Goal: Download file/media

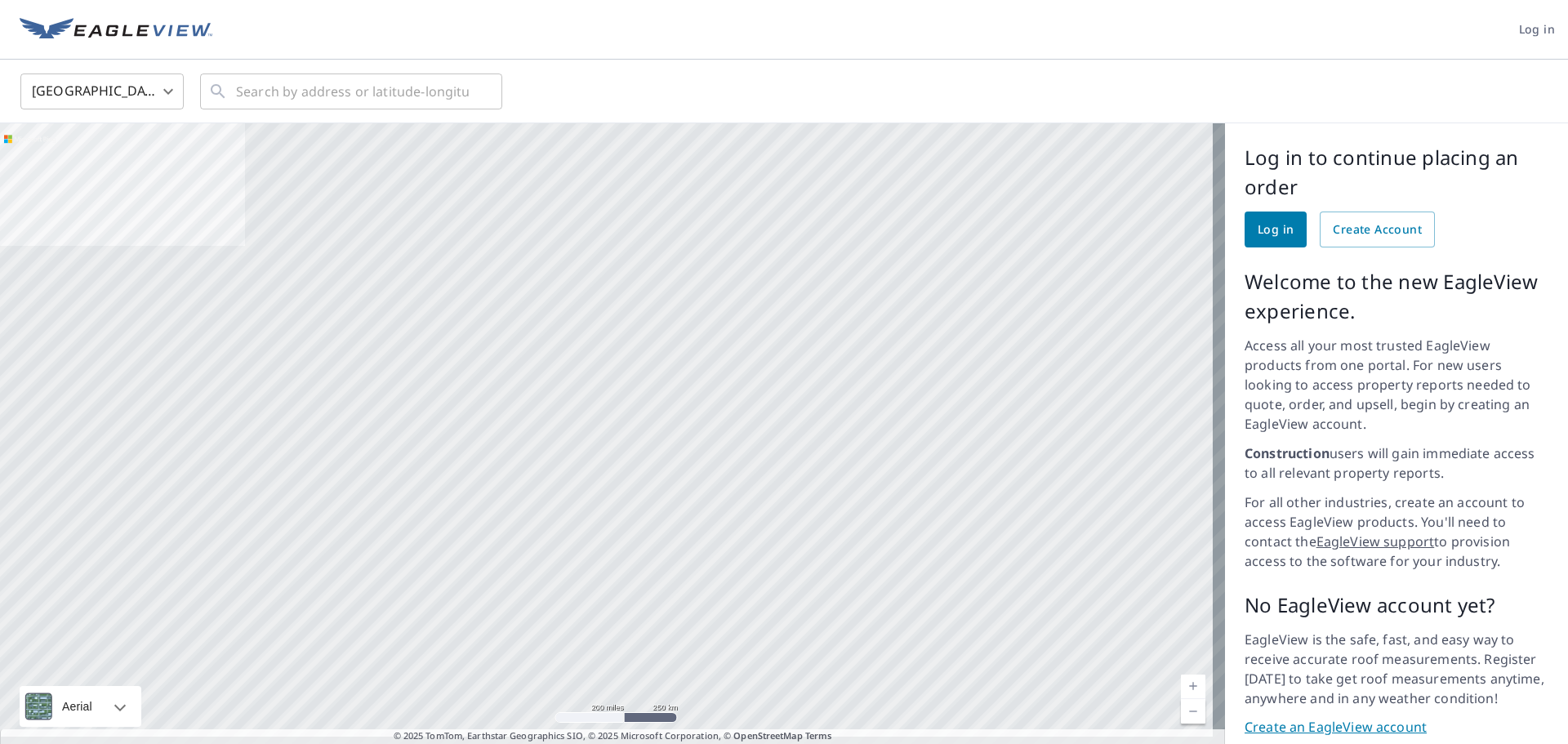
click at [1258, 220] on span "Log in" at bounding box center [1275, 229] width 36 height 21
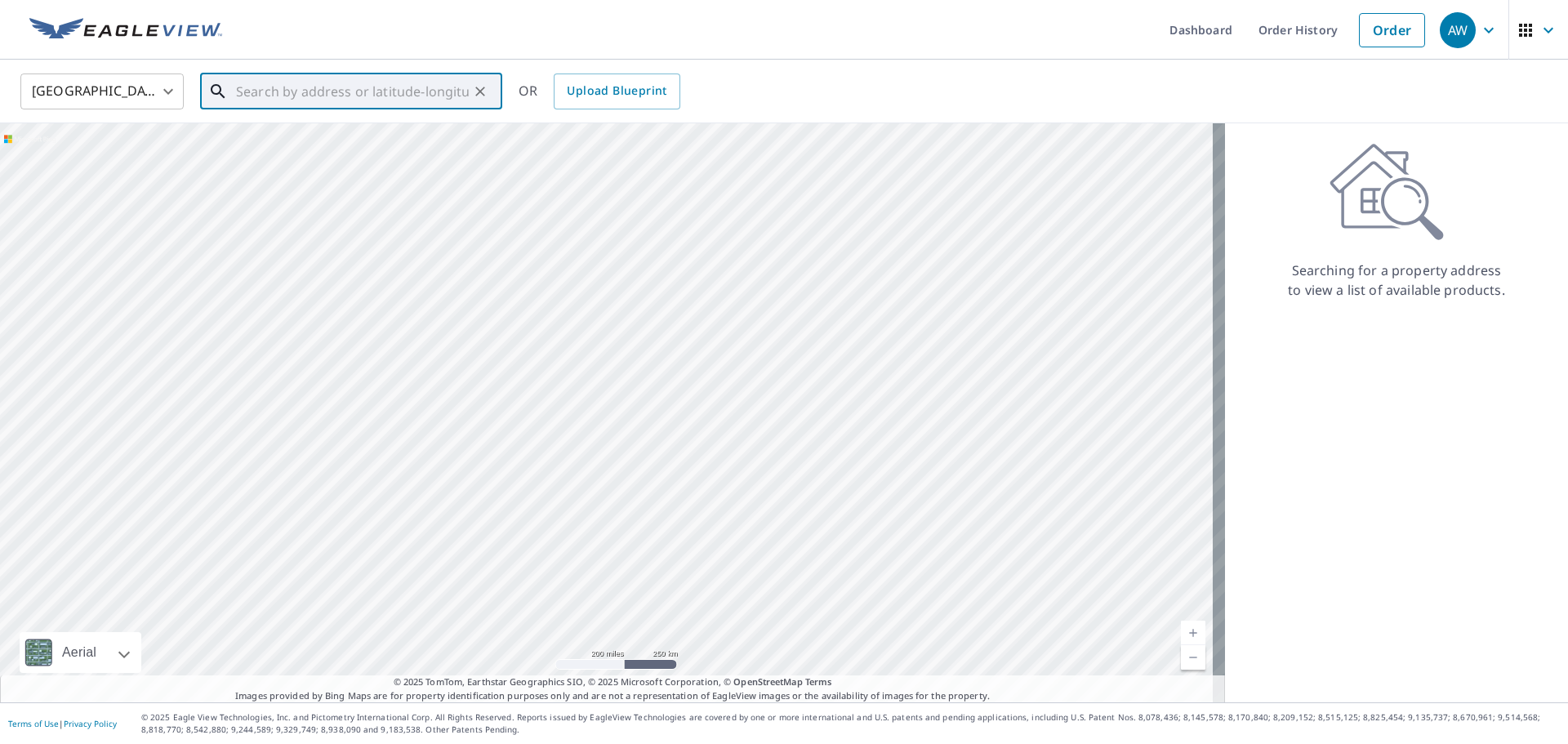
click at [388, 98] on input "text" at bounding box center [352, 91] width 233 height 46
click at [336, 141] on span "1967 [PERSON_NAME]" at bounding box center [361, 139] width 256 height 20
type input "[STREET_ADDRESS][PERSON_NAME]"
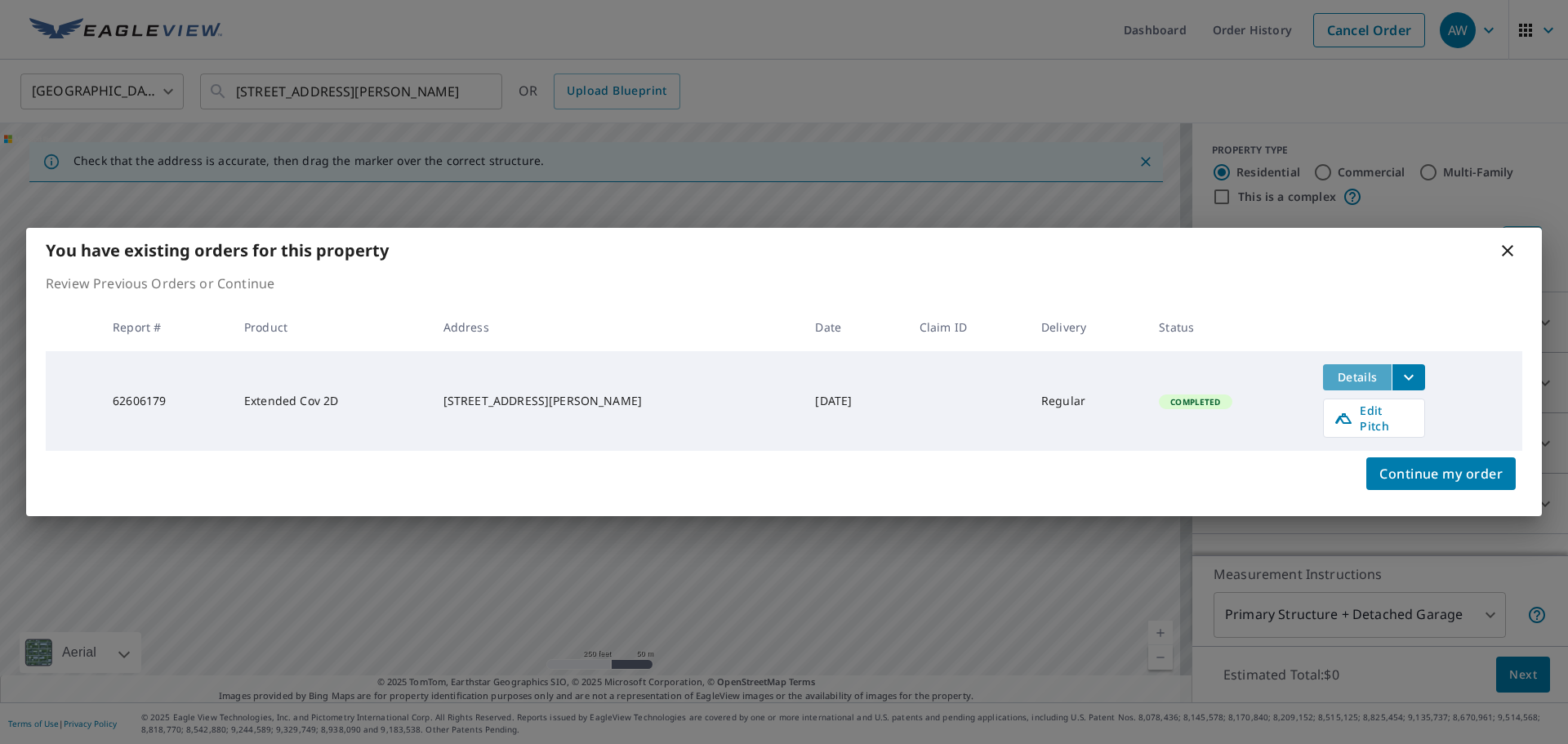
click at [1358, 384] on span "Details" at bounding box center [1357, 376] width 49 height 16
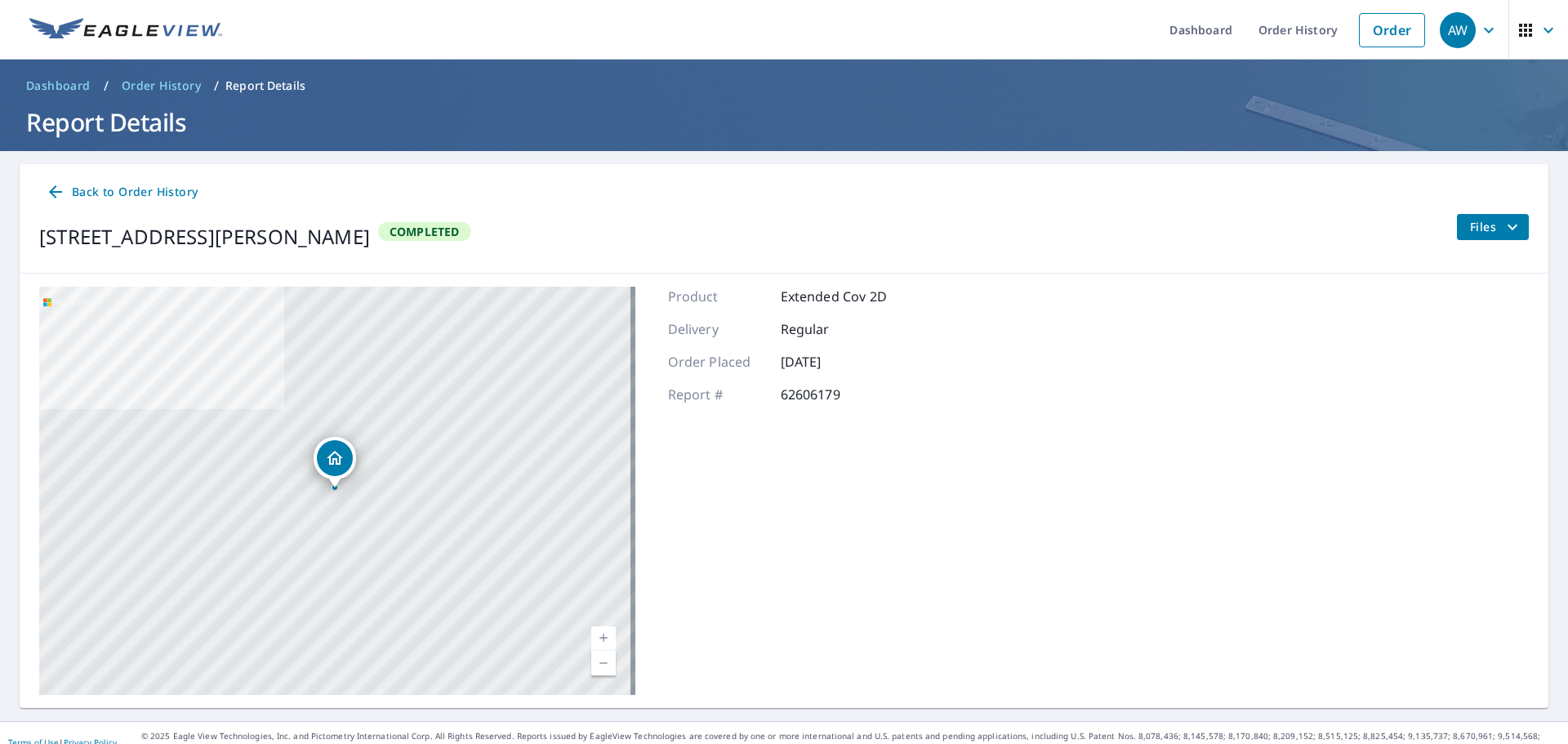
scroll to position [19, 0]
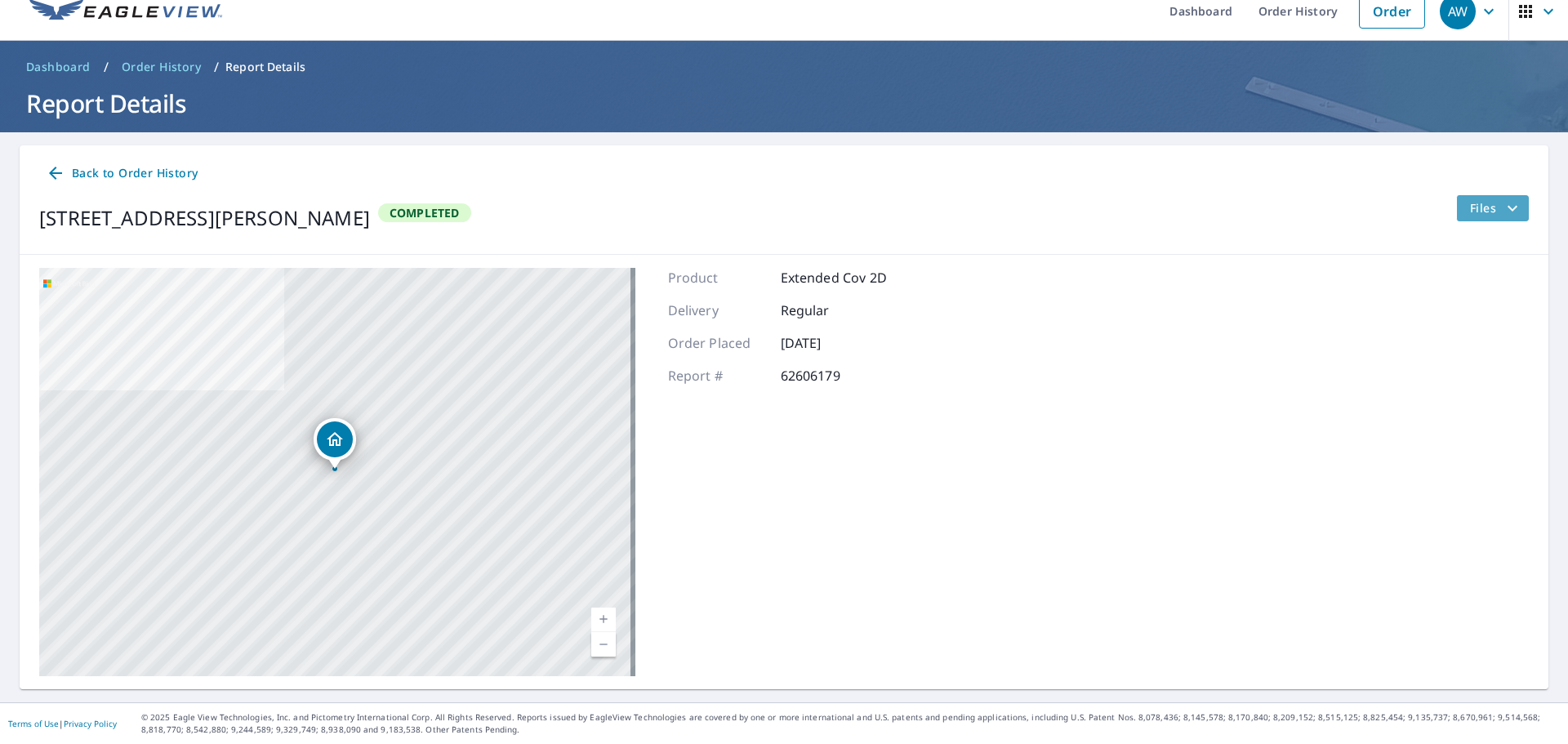
click at [1470, 206] on span "Files" at bounding box center [1496, 208] width 52 height 20
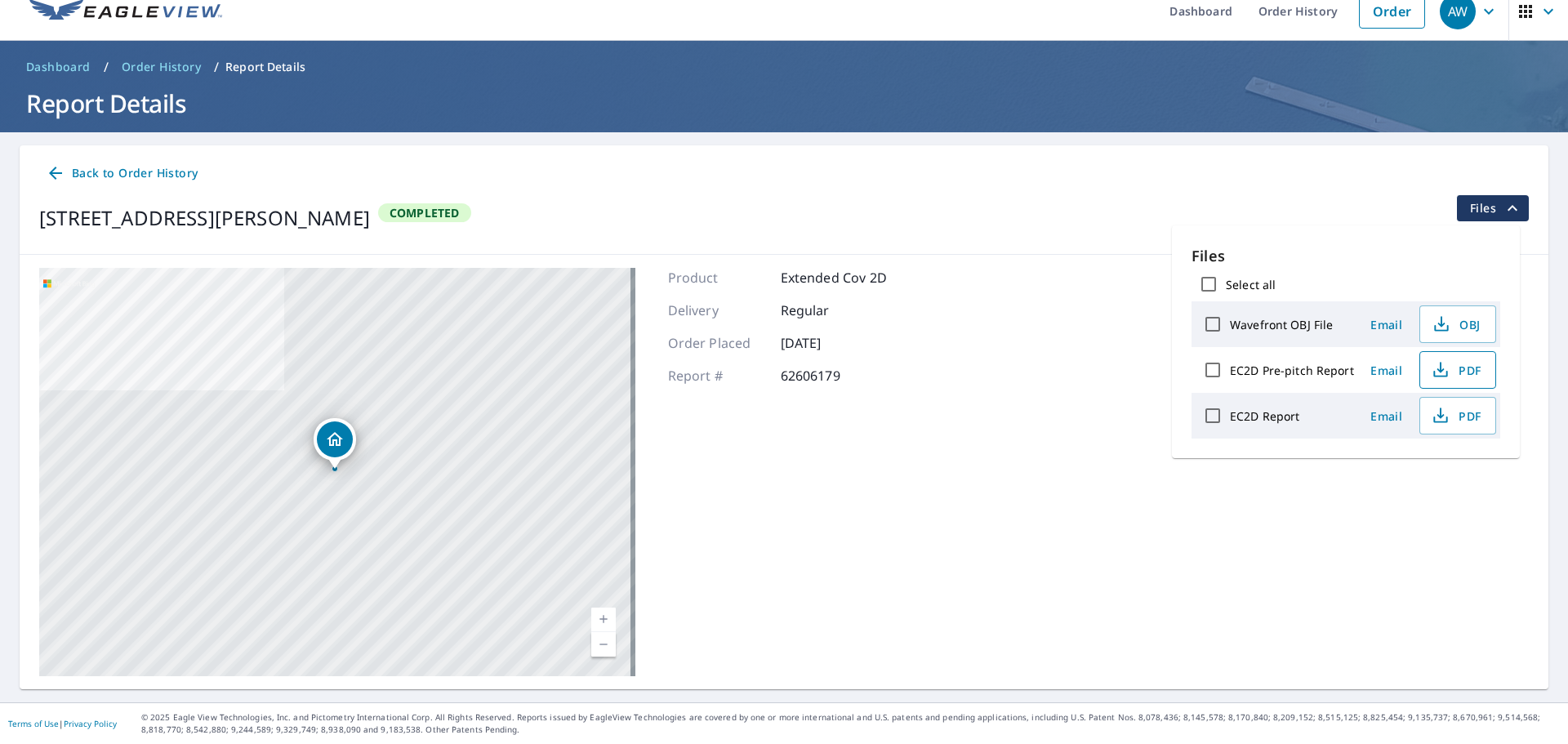
click at [1464, 361] on span "PDF" at bounding box center [1456, 370] width 52 height 20
